Goal: Navigation & Orientation: Understand site structure

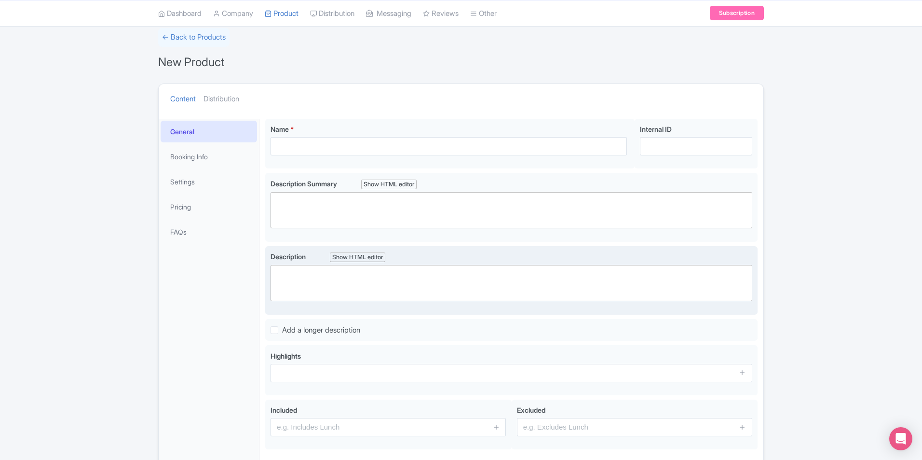
scroll to position [38, 0]
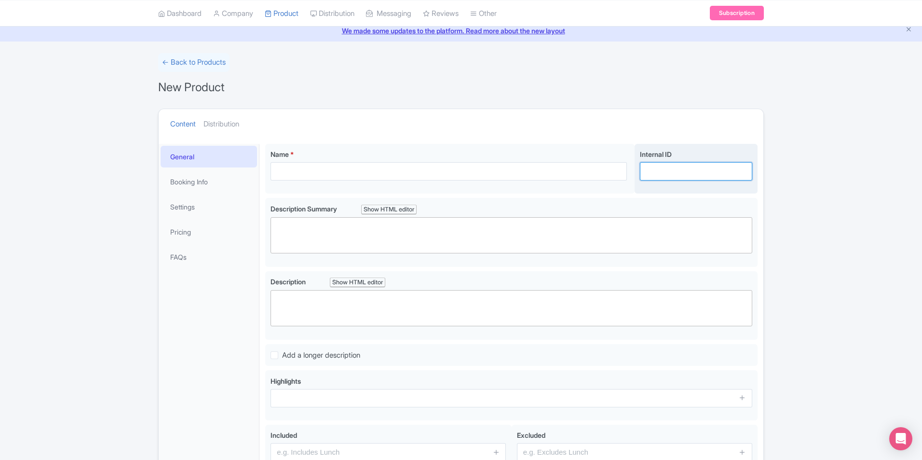
click at [678, 175] on input "Internal ID" at bounding box center [696, 171] width 112 height 18
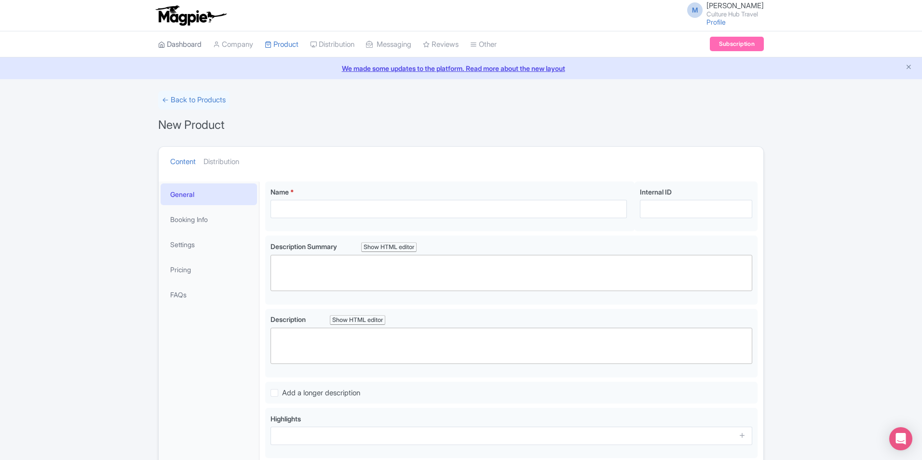
click at [177, 38] on link "Dashboard" at bounding box center [179, 44] width 43 height 27
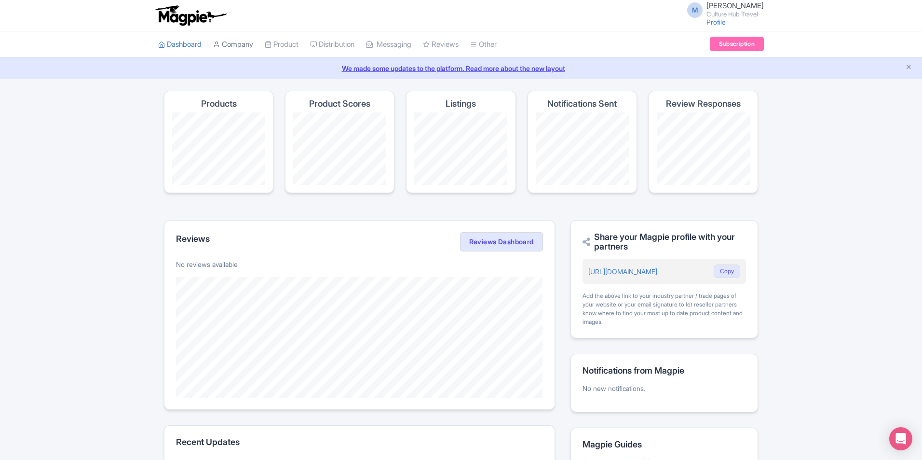
click at [242, 45] on link "Company" at bounding box center [233, 44] width 40 height 27
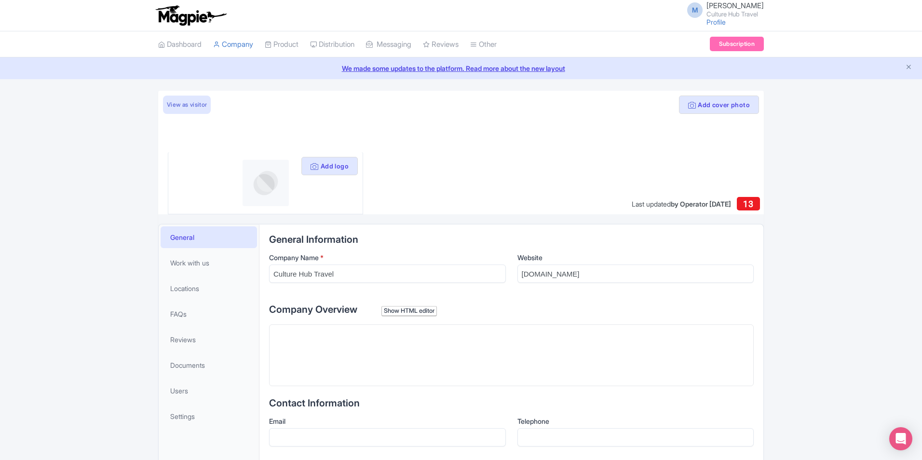
click at [190, 16] on img at bounding box center [190, 15] width 75 height 21
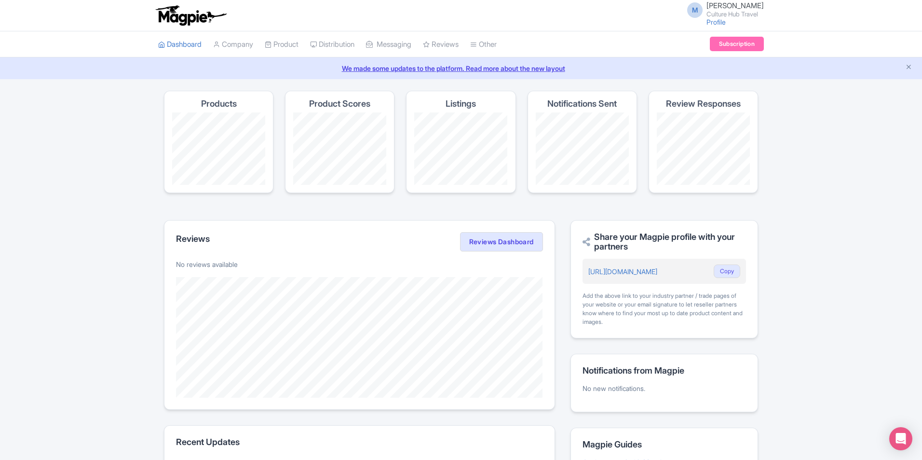
click at [198, 22] on img at bounding box center [190, 15] width 75 height 21
